Goal: Find specific page/section: Find specific page/section

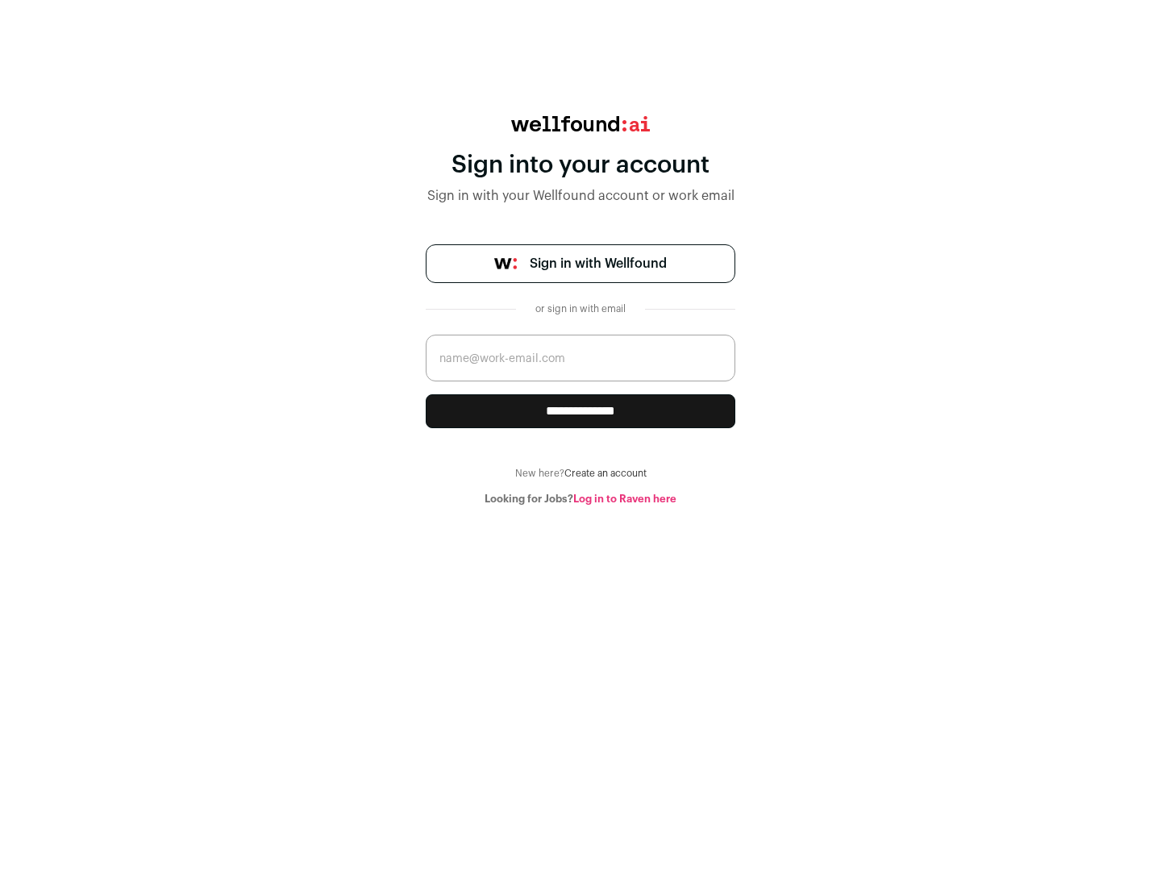
click at [597, 264] on span "Sign in with Wellfound" at bounding box center [598, 263] width 137 height 19
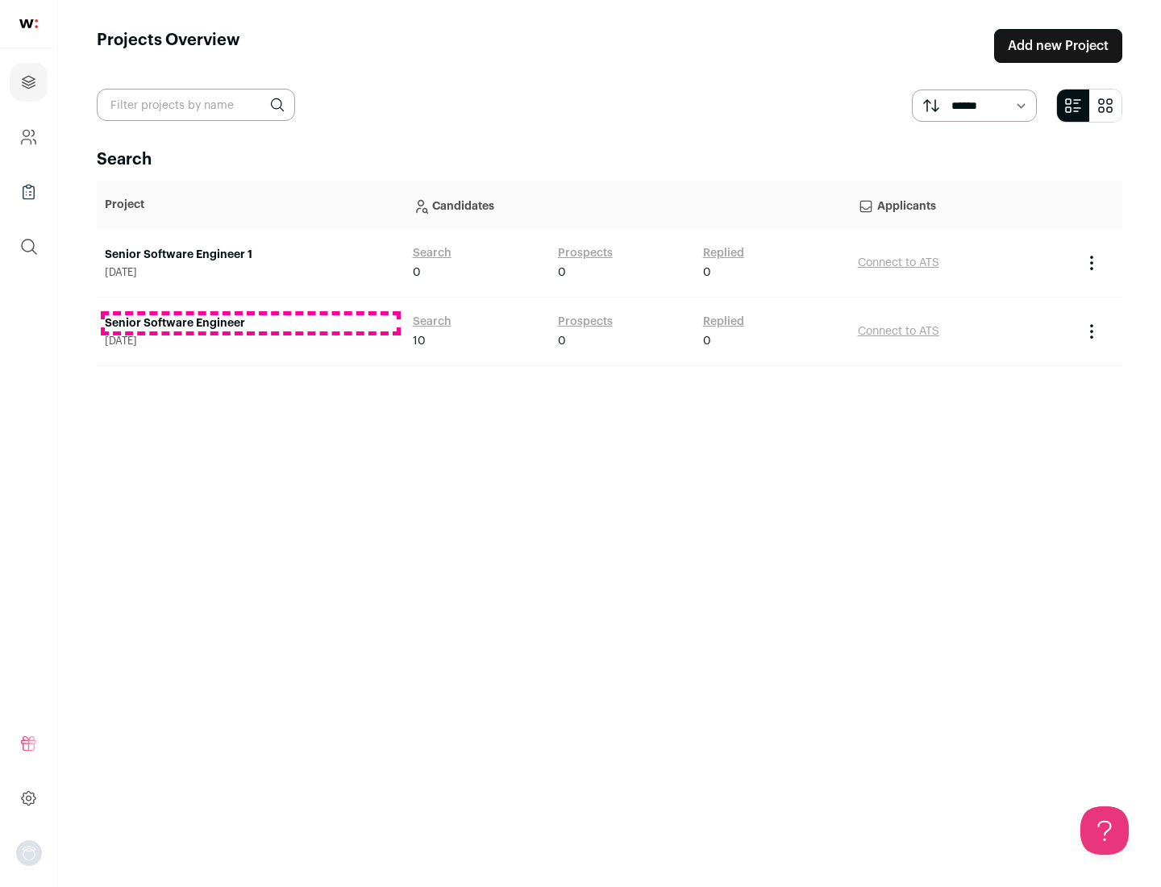
click at [250, 323] on link "Senior Software Engineer" at bounding box center [251, 323] width 292 height 16
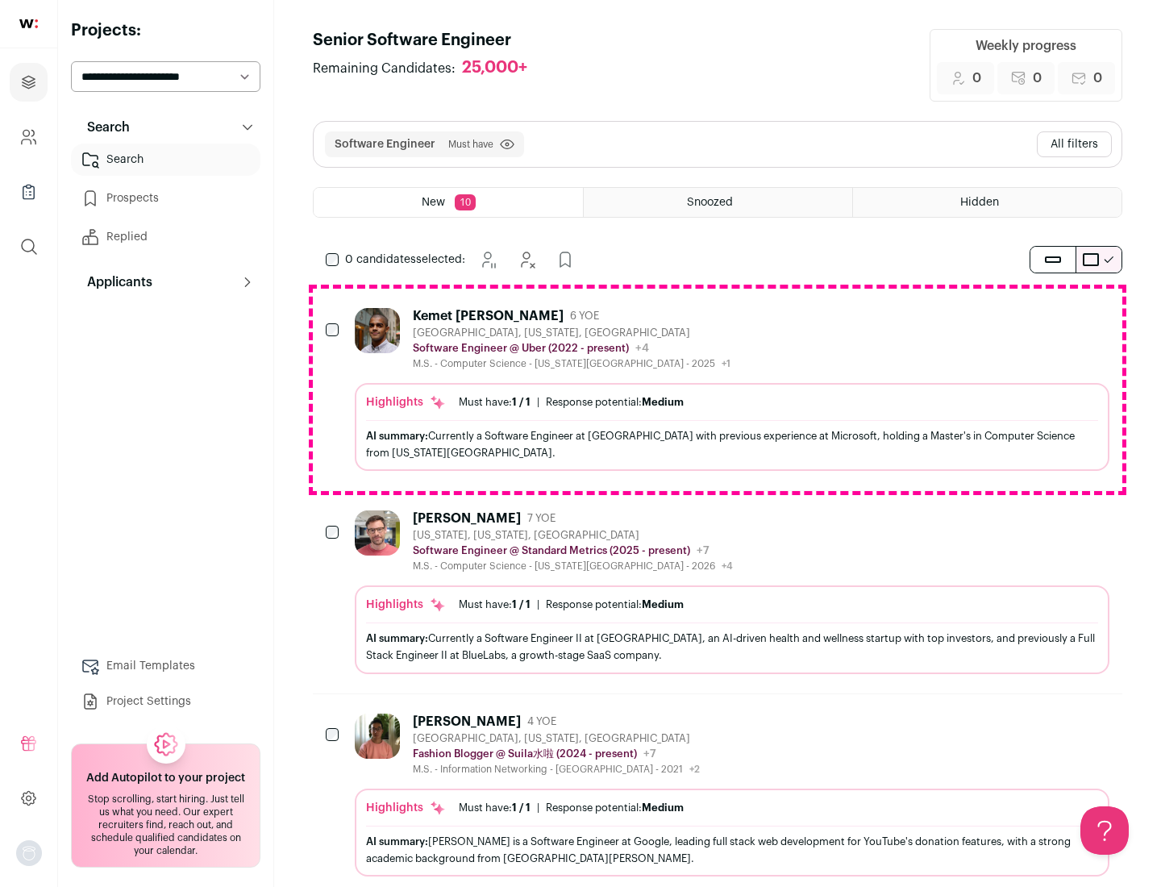
click at [718, 389] on div "Highlights Must have: 1 / 1 How many must haves have been fulfilled? | Response…" at bounding box center [732, 427] width 755 height 88
